Goal: Task Accomplishment & Management: Manage account settings

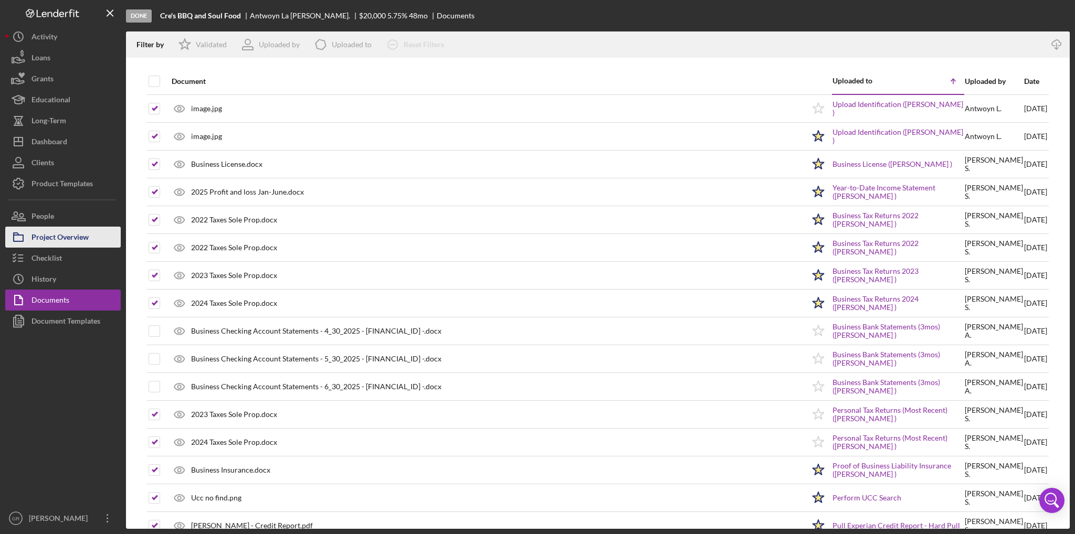
click at [82, 235] on div "Project Overview" at bounding box center [59, 239] width 57 height 24
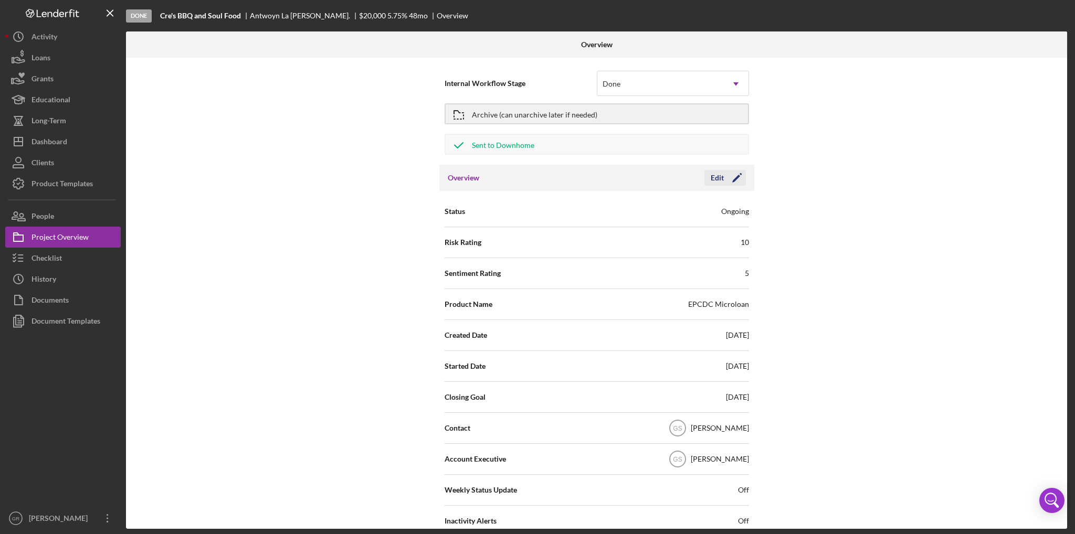
click at [711, 180] on div "Edit" at bounding box center [716, 178] width 13 height 16
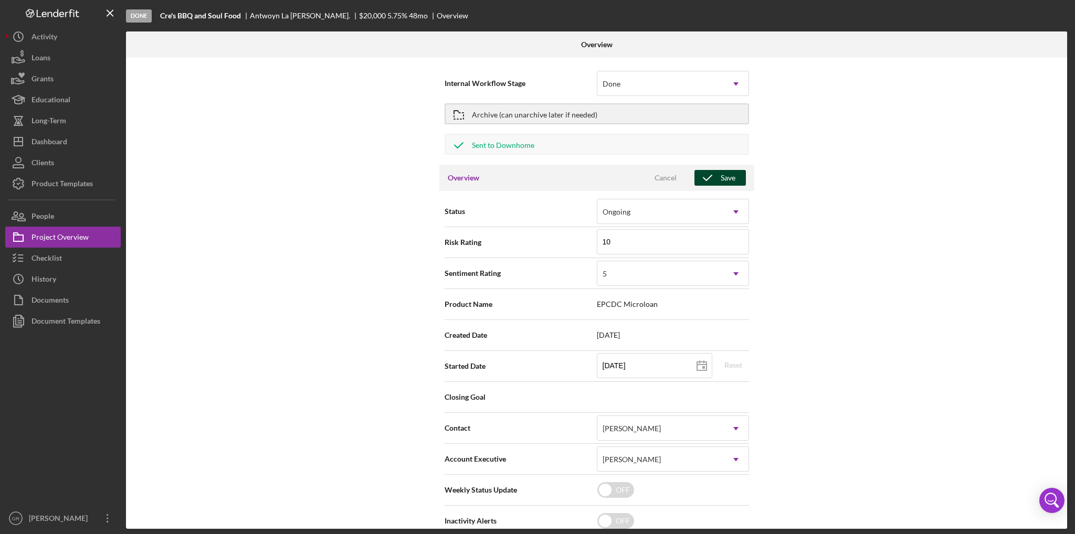
click at [720, 183] on div "Save" at bounding box center [727, 178] width 15 height 16
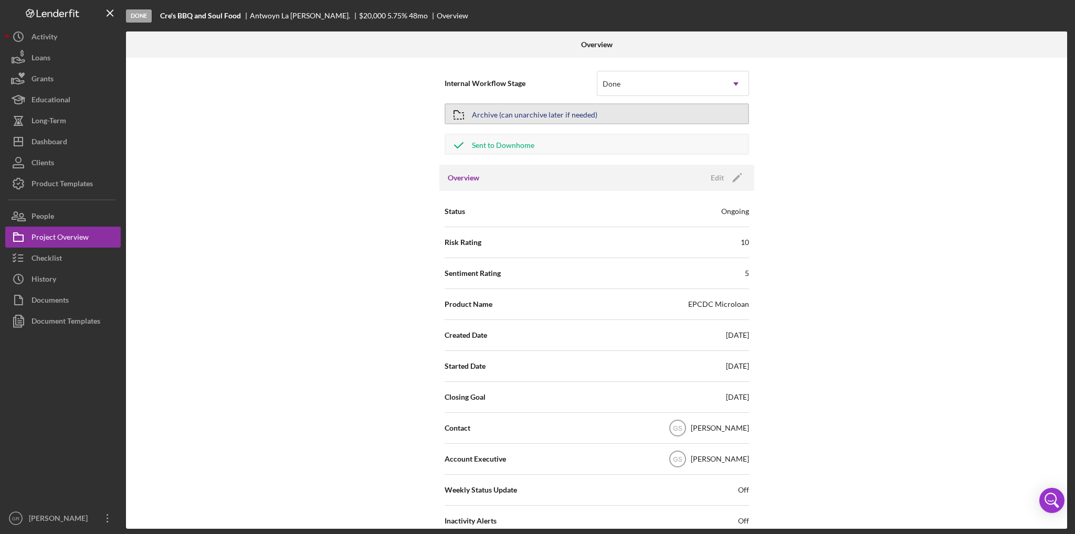
click at [553, 114] on div "Archive (can unarchive later if needed)" at bounding box center [534, 113] width 125 height 19
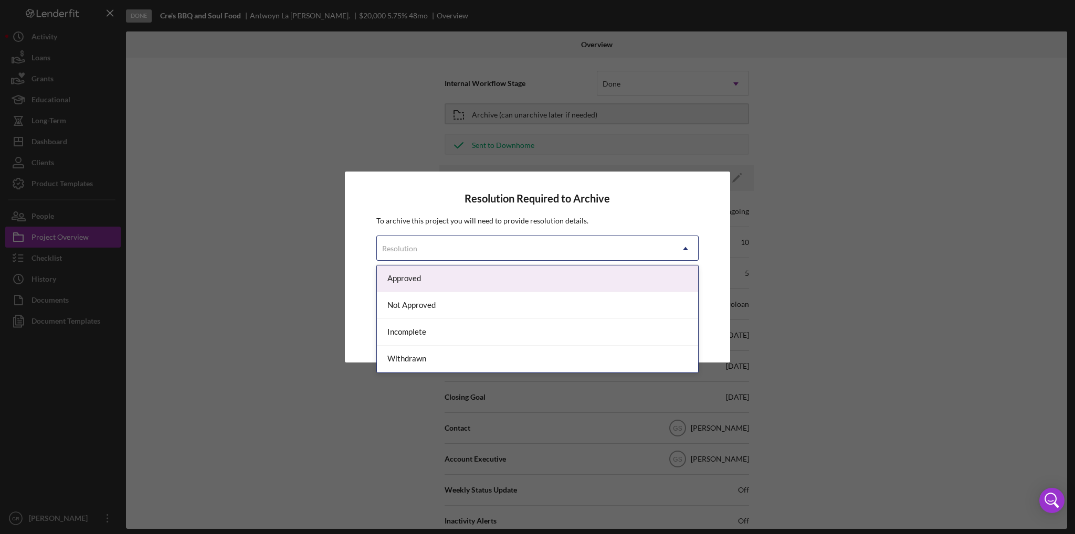
click at [451, 240] on div "Resolution" at bounding box center [525, 249] width 296 height 24
click at [405, 270] on div "Approved" at bounding box center [537, 278] width 321 height 27
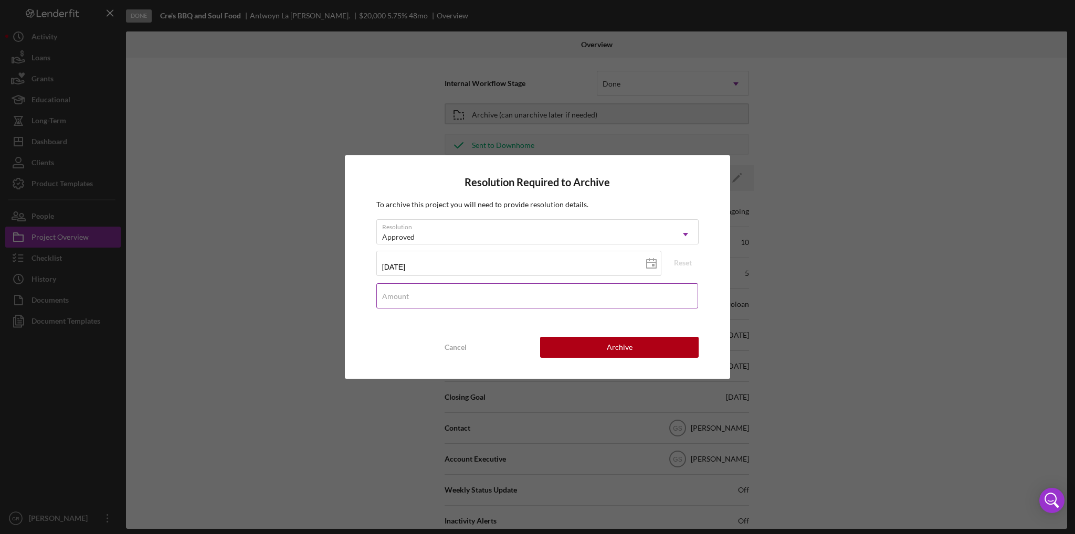
click at [428, 295] on input "Amount" at bounding box center [537, 295] width 322 height 25
type input "$20,000"
click at [565, 343] on button "Archive" at bounding box center [619, 347] width 158 height 21
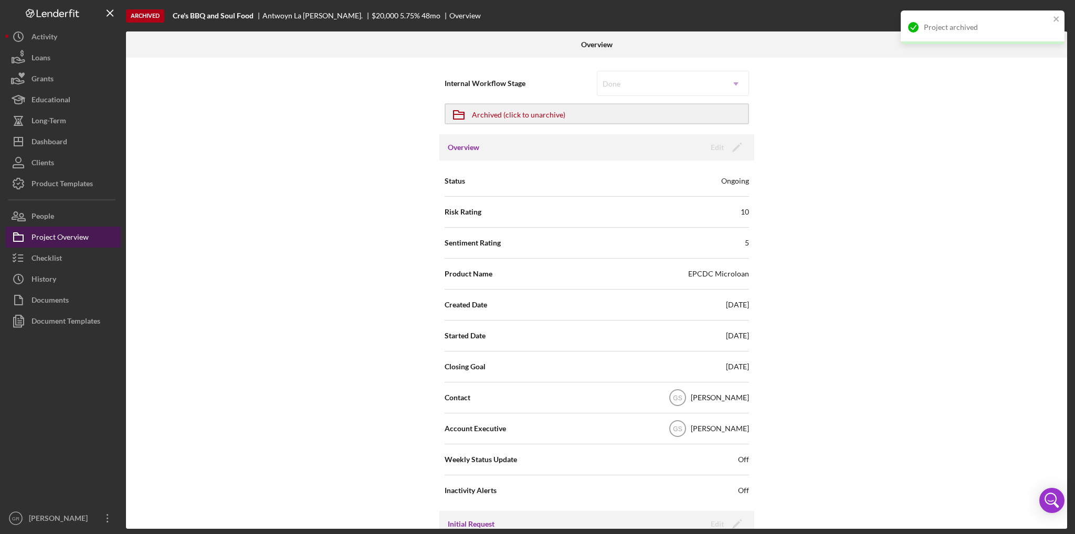
click at [60, 243] on div "Project Overview" at bounding box center [59, 239] width 57 height 24
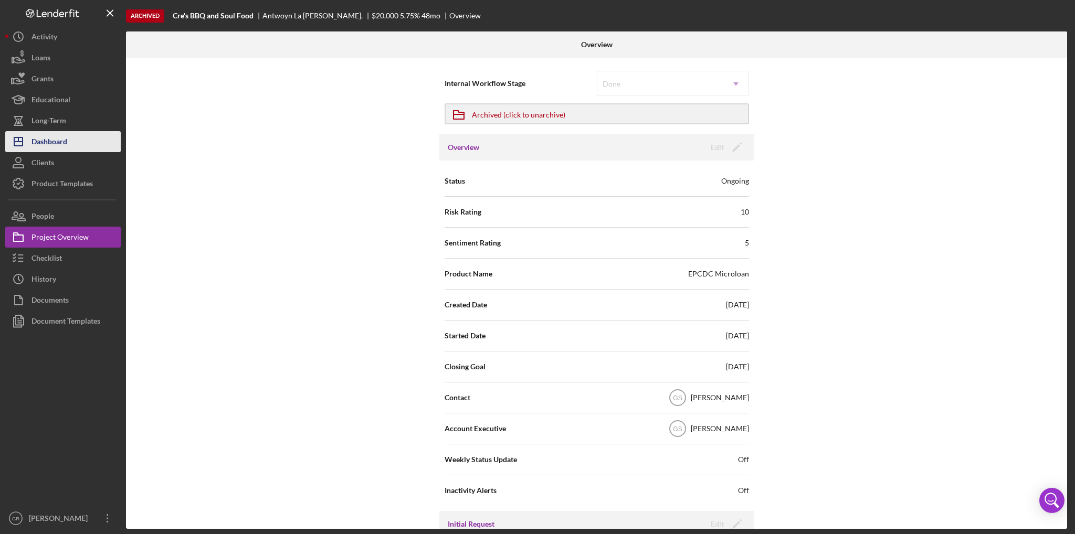
click at [70, 144] on button "Icon/Dashboard Dashboard" at bounding box center [62, 141] width 115 height 21
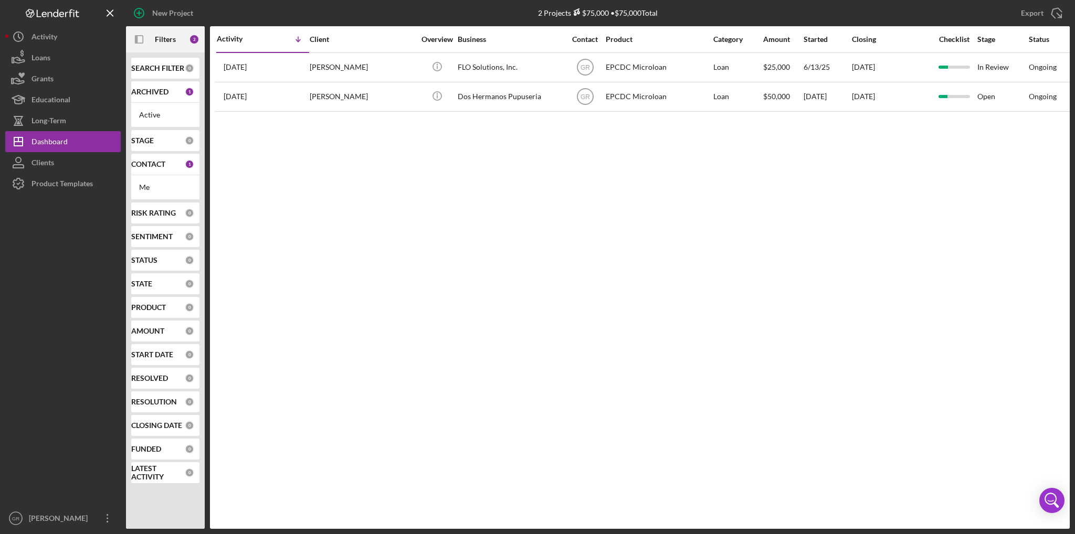
click at [176, 164] on div "CONTACT" at bounding box center [158, 164] width 54 height 8
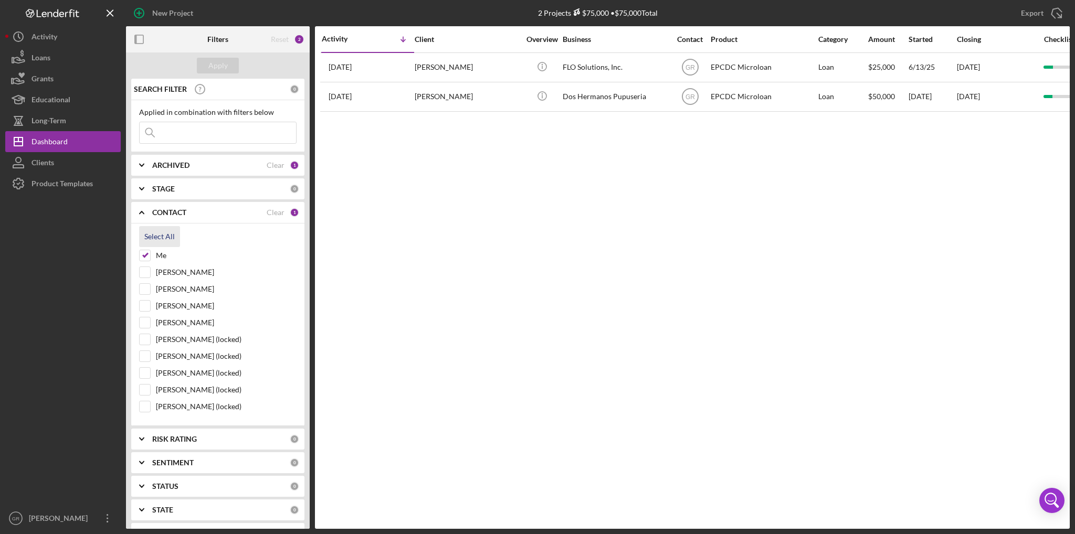
click at [157, 237] on div "Select All" at bounding box center [159, 236] width 30 height 21
checkbox input "true"
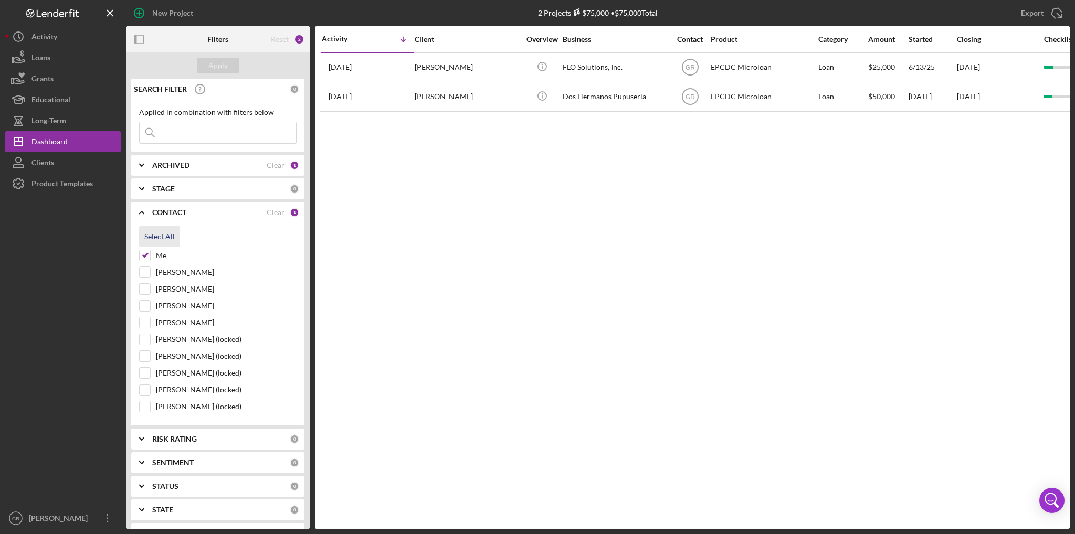
checkbox input "true"
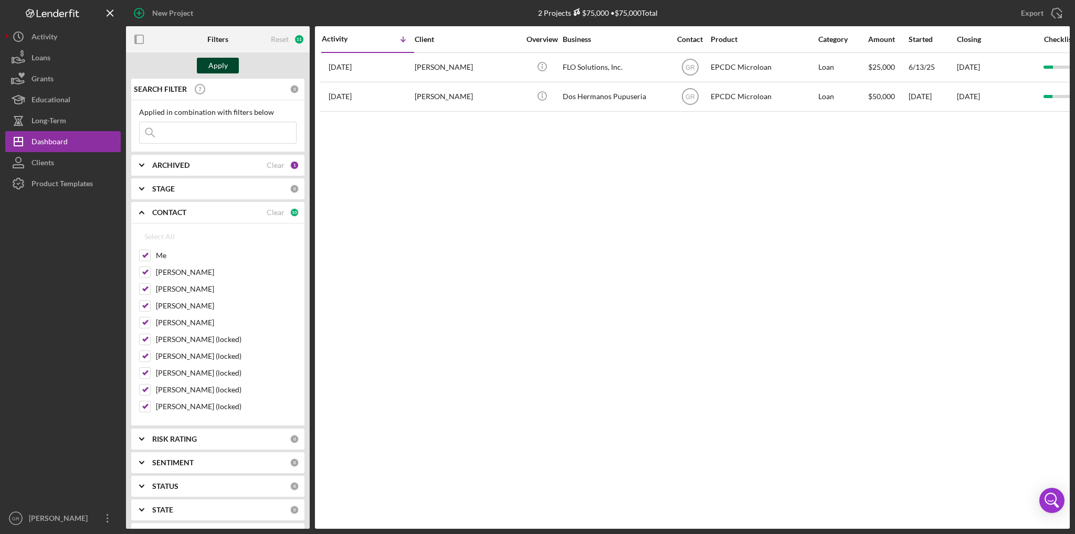
click at [212, 68] on div "Apply" at bounding box center [217, 66] width 19 height 16
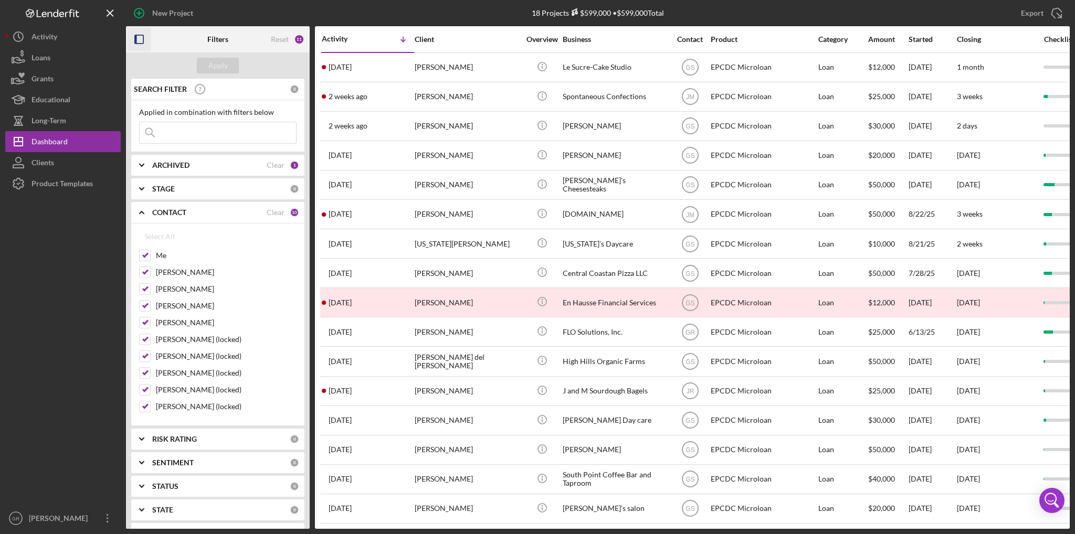
click at [137, 38] on icon "button" at bounding box center [140, 40] width 24 height 24
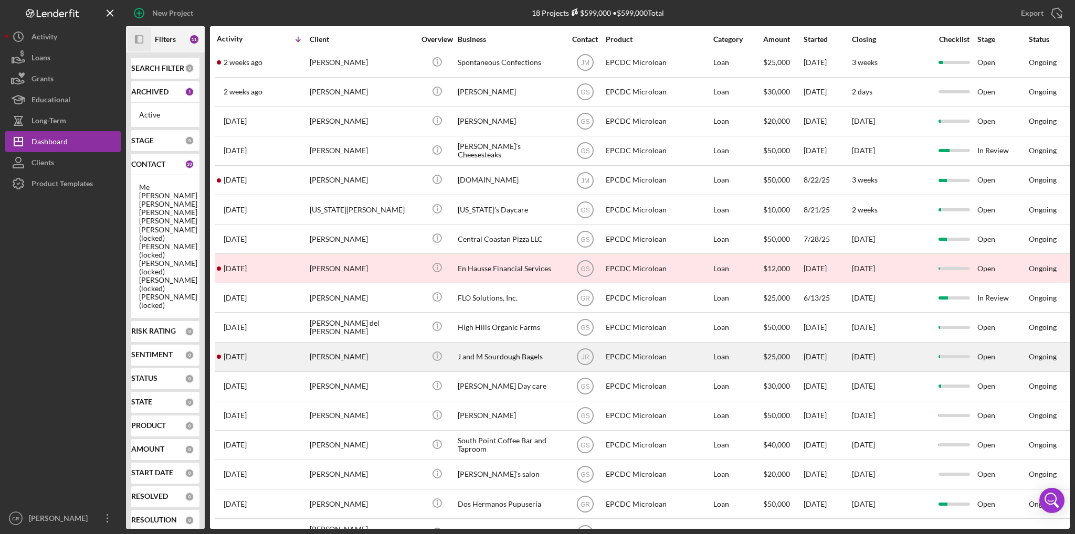
scroll to position [52, 0]
